Goal: Transaction & Acquisition: Purchase product/service

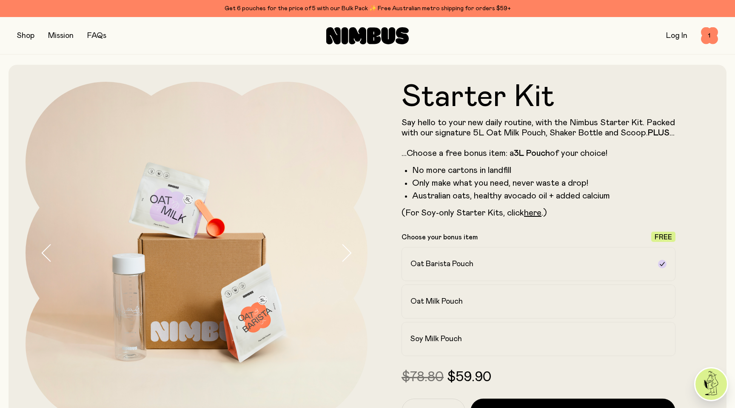
click at [707, 381] on img at bounding box center [710, 383] width 31 height 31
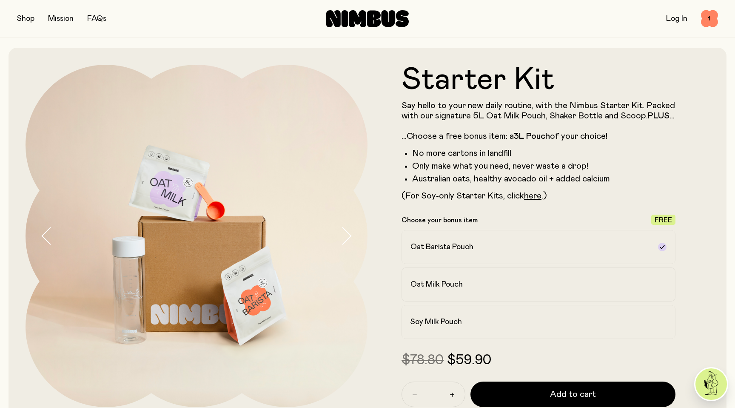
click at [715, 385] on img at bounding box center [710, 383] width 31 height 31
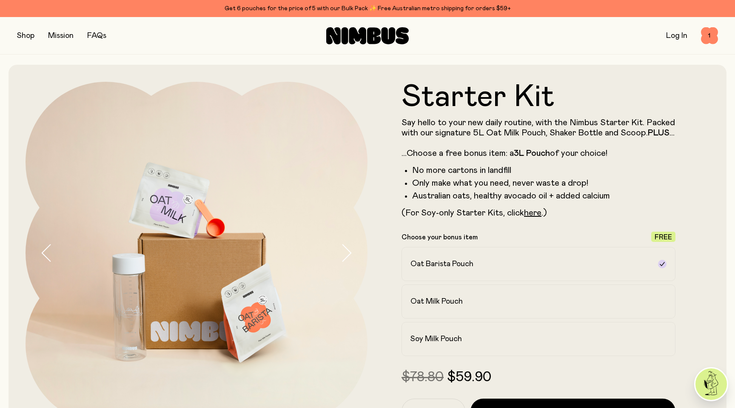
click at [713, 377] on img at bounding box center [710, 383] width 31 height 31
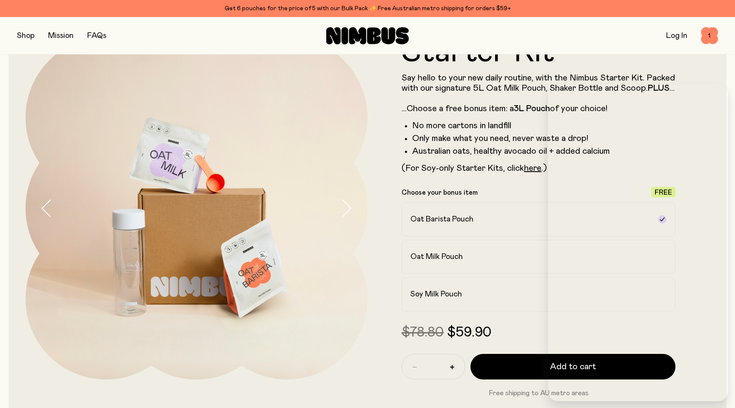
scroll to position [46, 0]
